Goal: Task Accomplishment & Management: Use online tool/utility

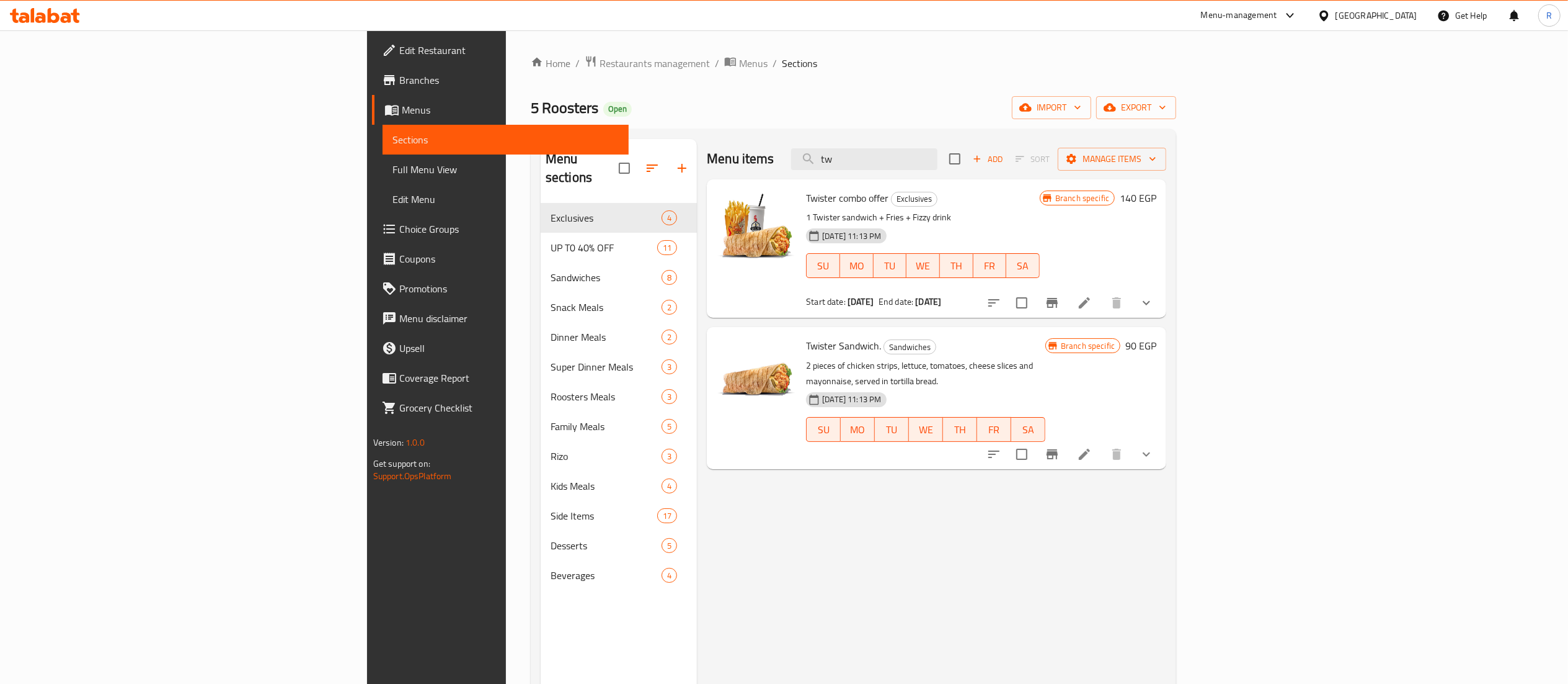
type input "t"
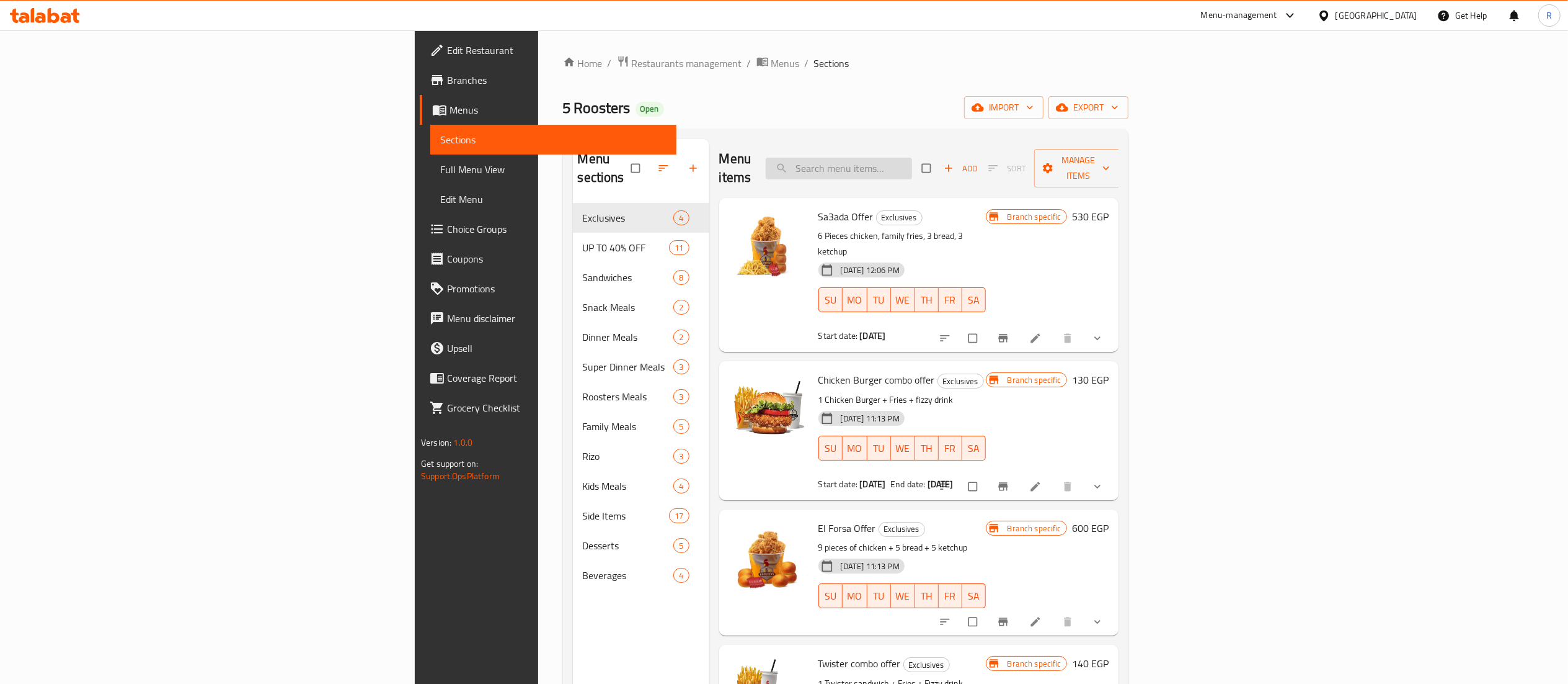
click at [912, 159] on input "search" at bounding box center [839, 169] width 147 height 22
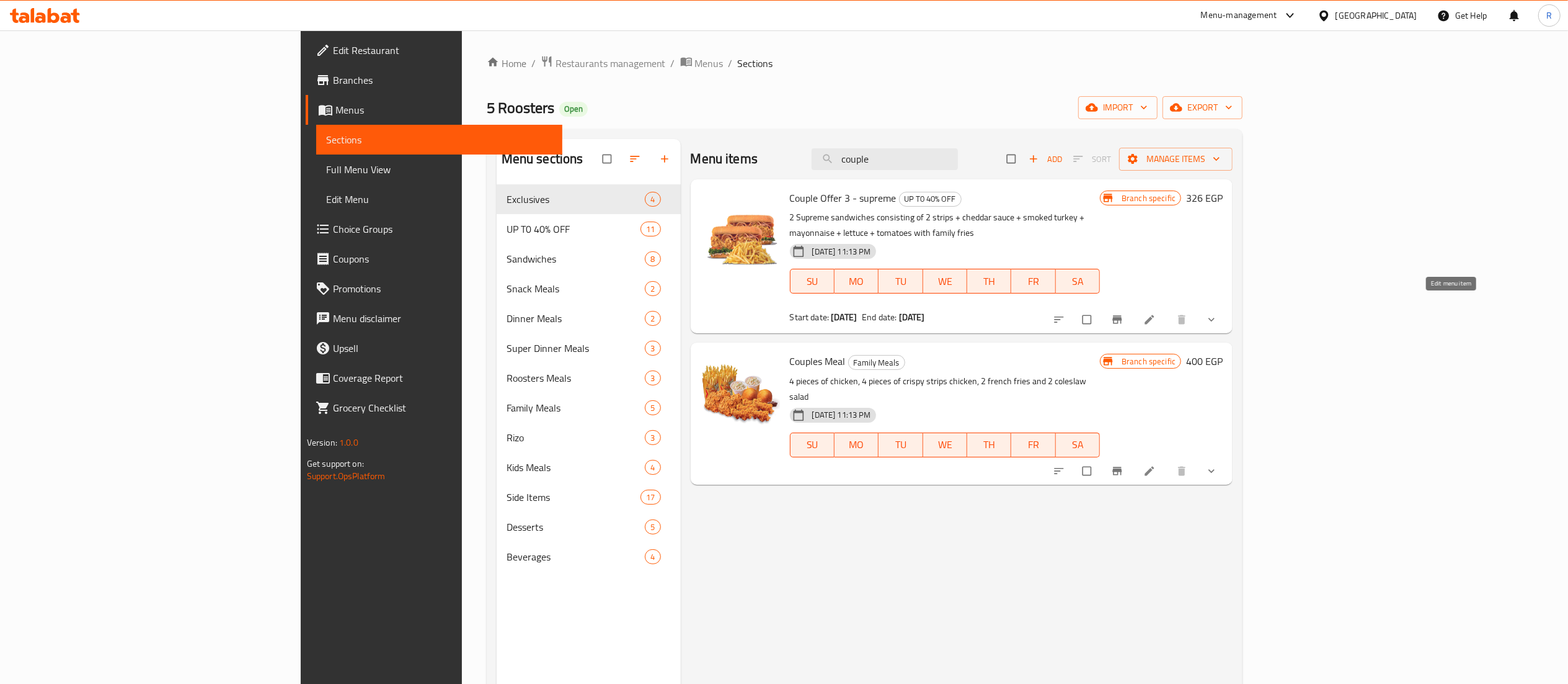
type input "couple"
click at [1156, 313] on icon at bounding box center [1149, 320] width 12 height 12
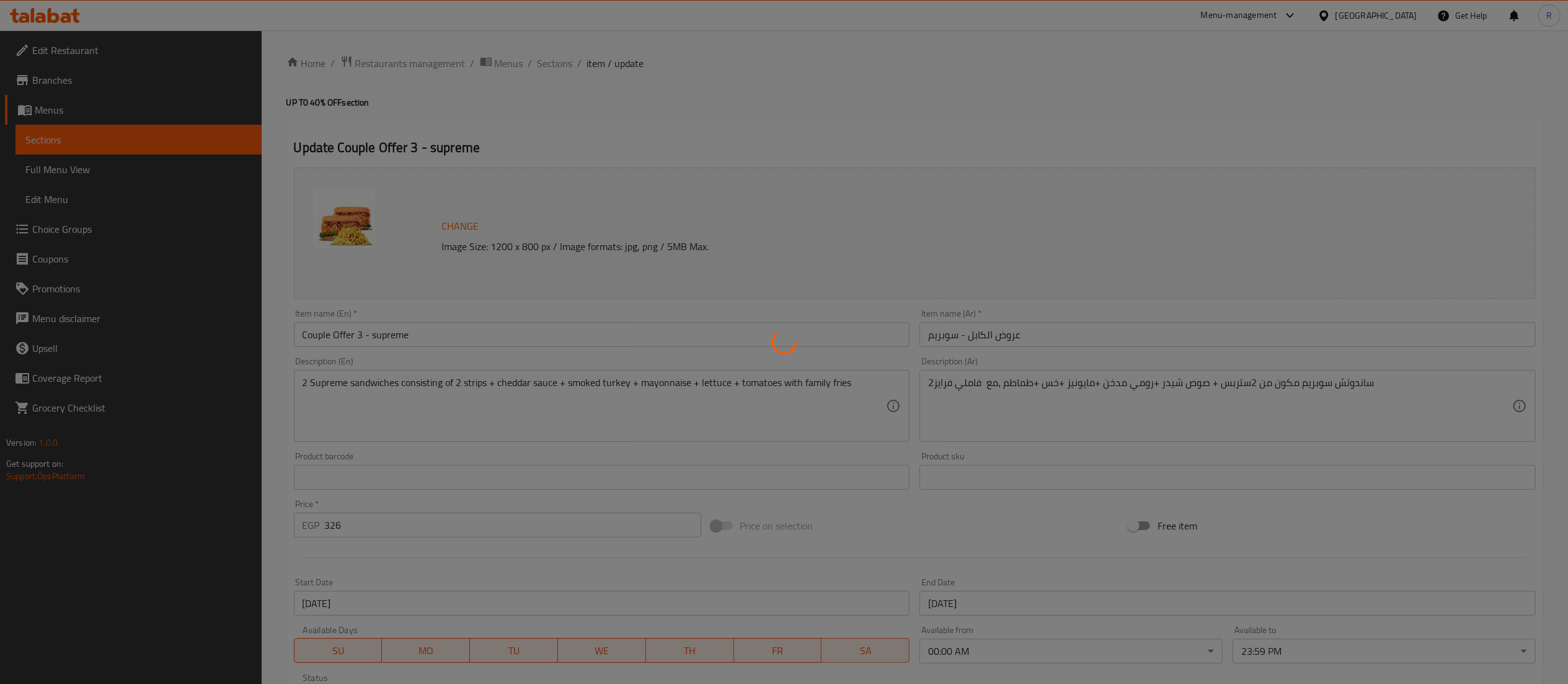
type input "إختيارك من"
type input "1"
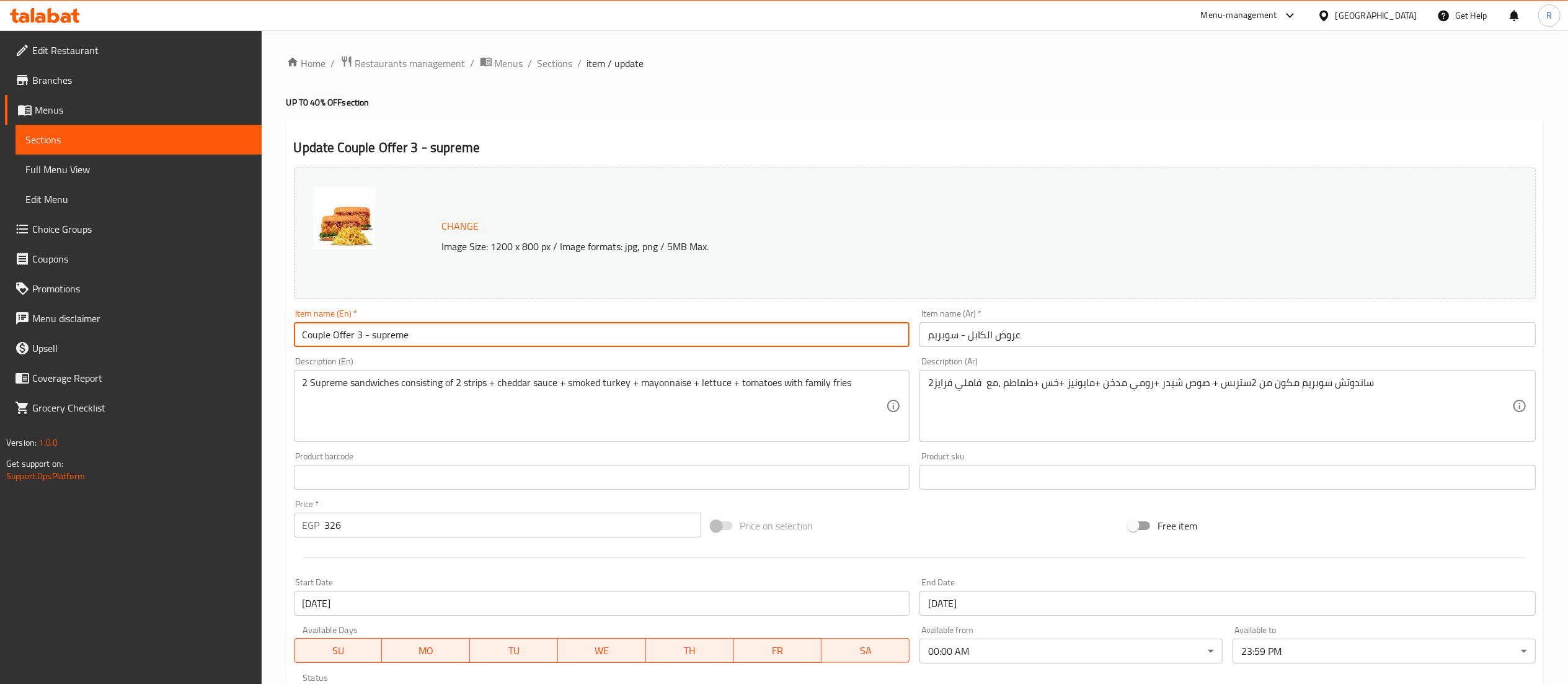
click at [356, 340] on input "Couple Offer 3 - supreme" at bounding box center [602, 335] width 617 height 25
type input "Couple Offer - supreme"
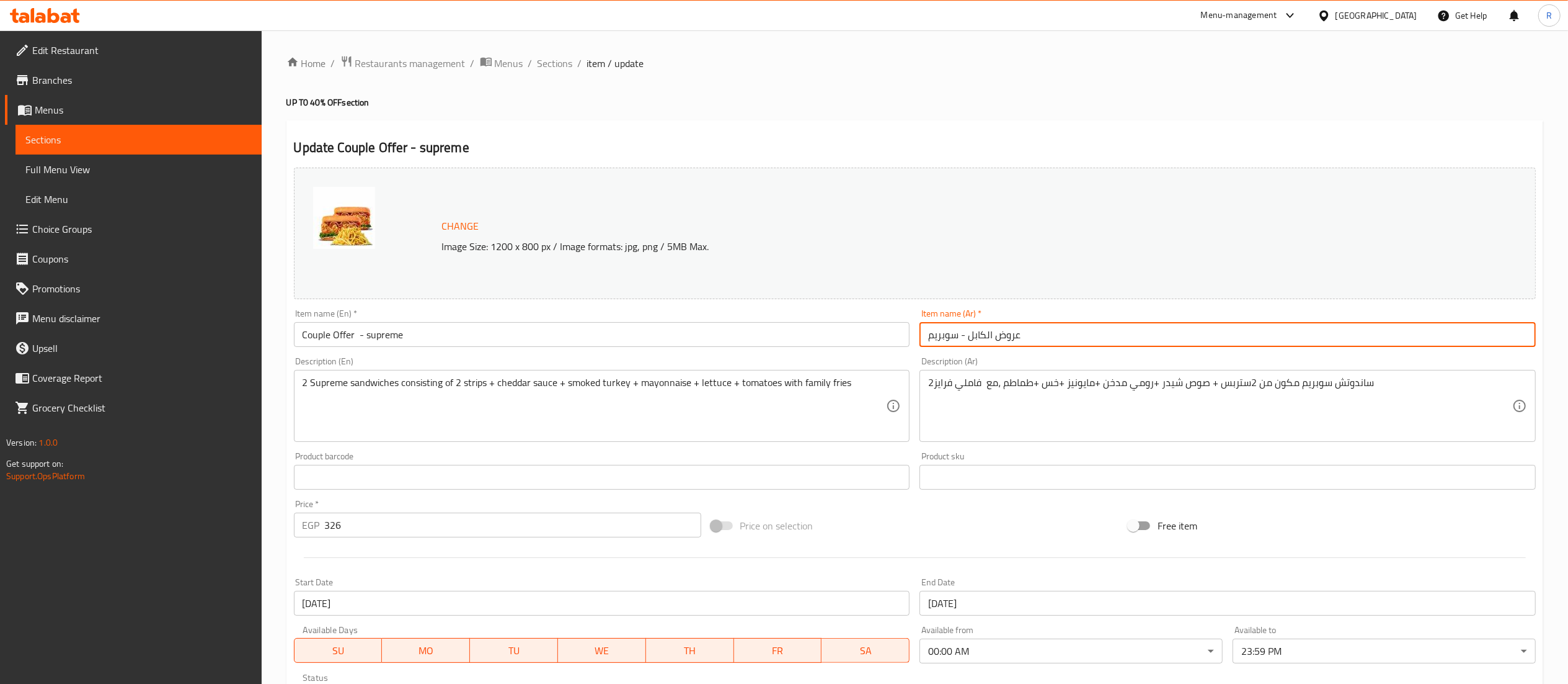
click at [1004, 340] on input "عروض الكابل - سوبريم" at bounding box center [1228, 335] width 617 height 25
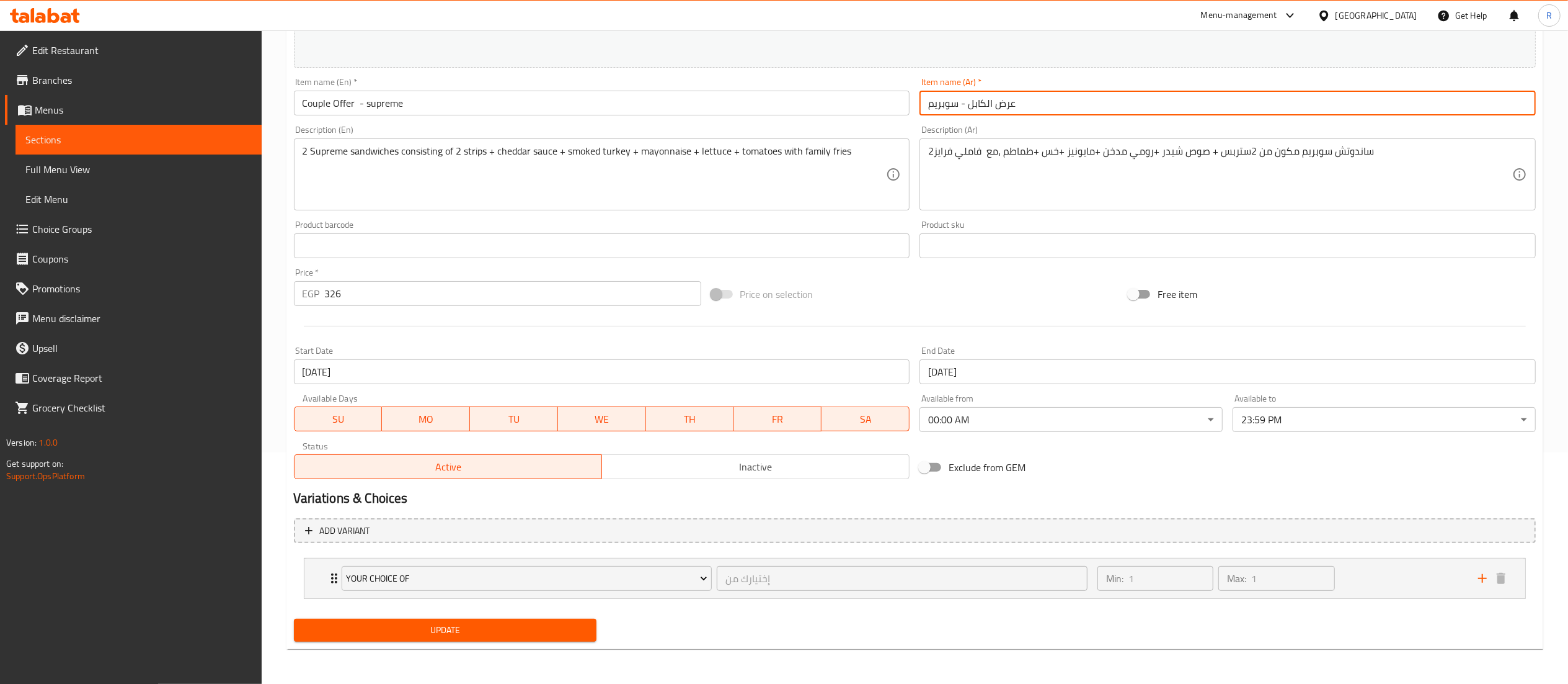
type input "عرض الكابل - سوبريم"
click at [487, 636] on span "Update" at bounding box center [445, 630] width 284 height 16
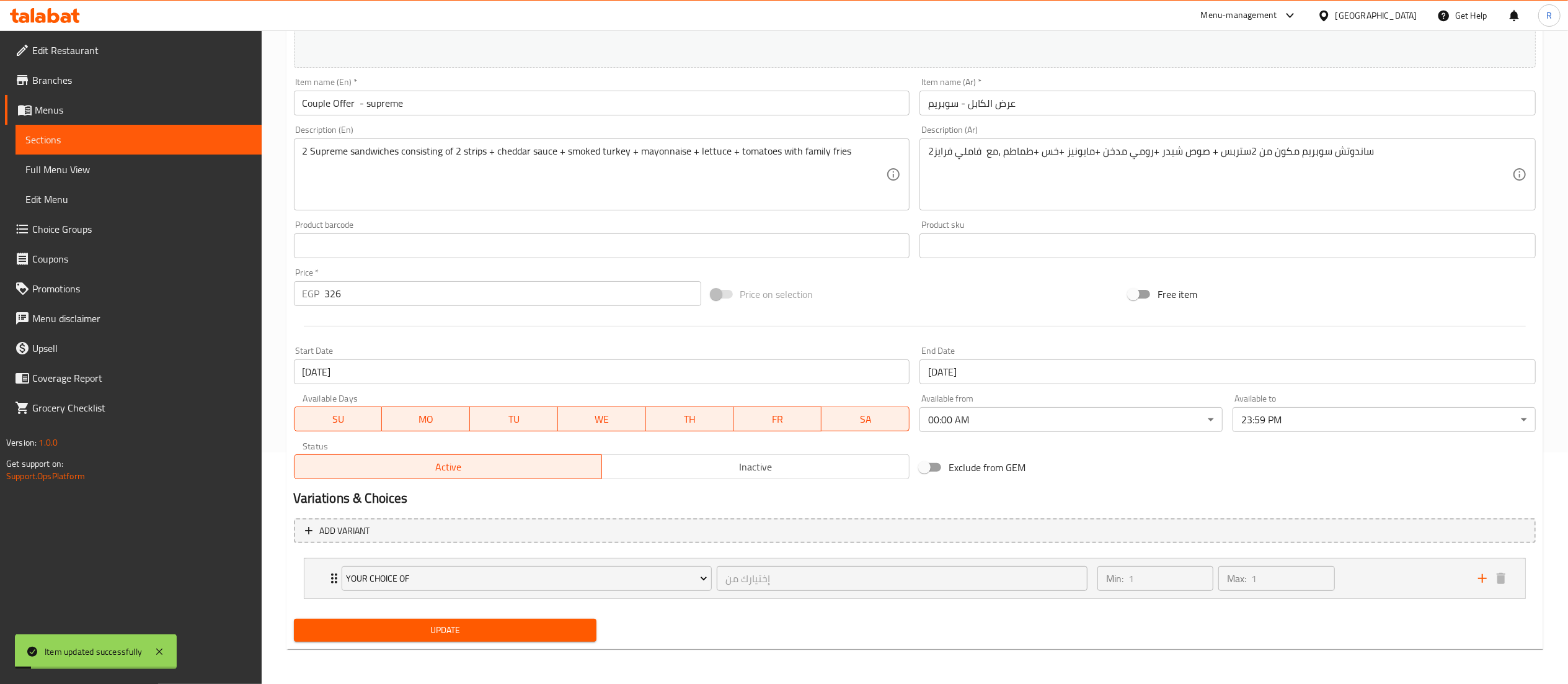
scroll to position [0, 0]
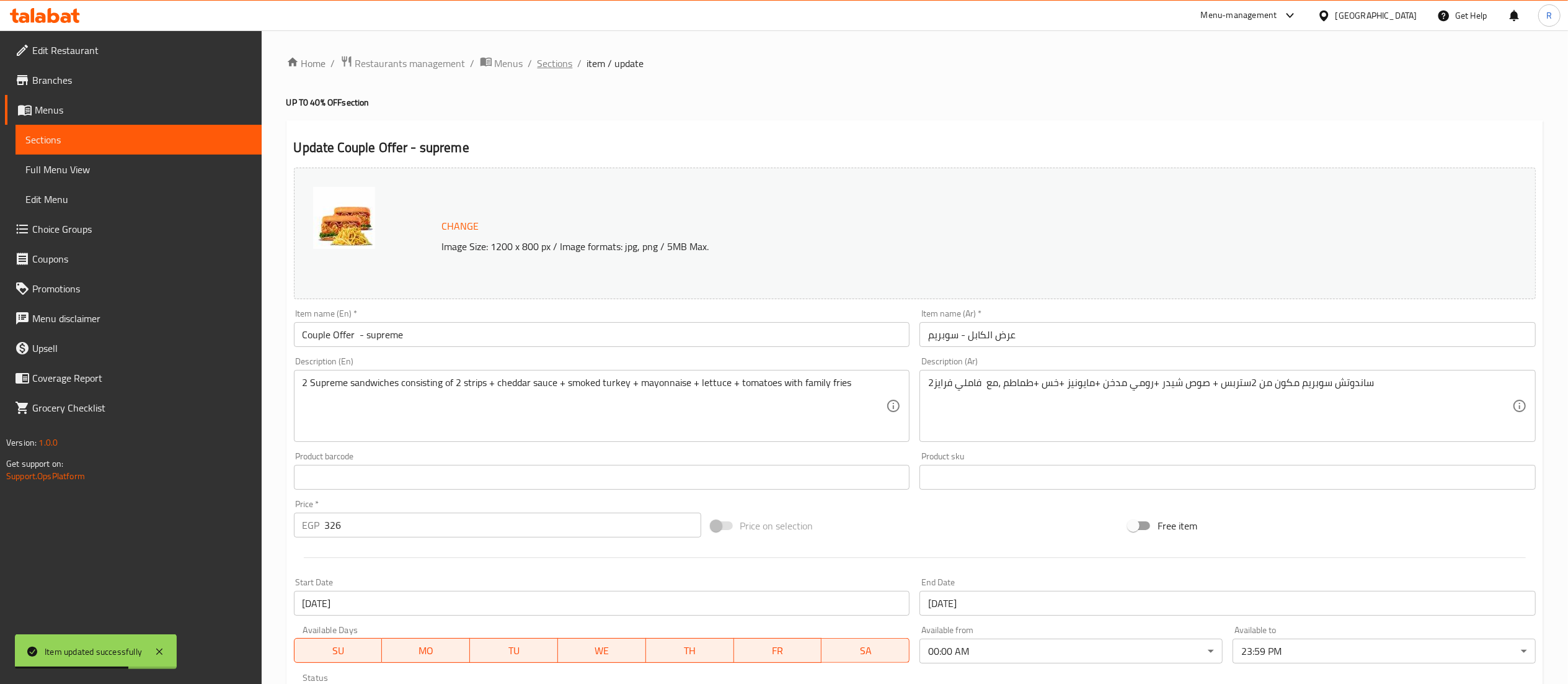
click at [552, 59] on span "Sections" at bounding box center [555, 63] width 35 height 15
